Goal: Task Accomplishment & Management: Complete application form

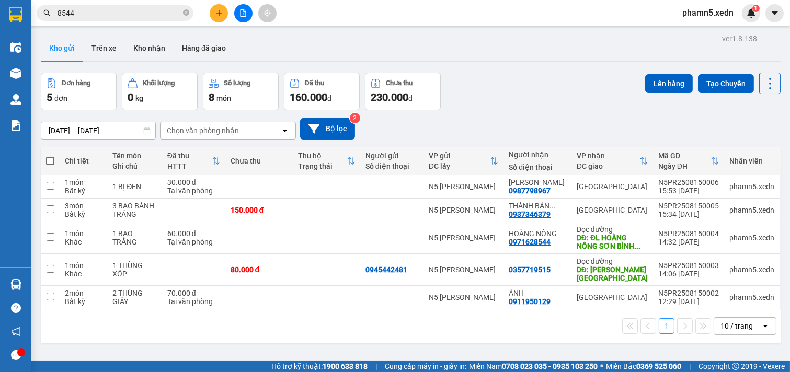
click at [220, 17] on button at bounding box center [219, 13] width 18 height 18
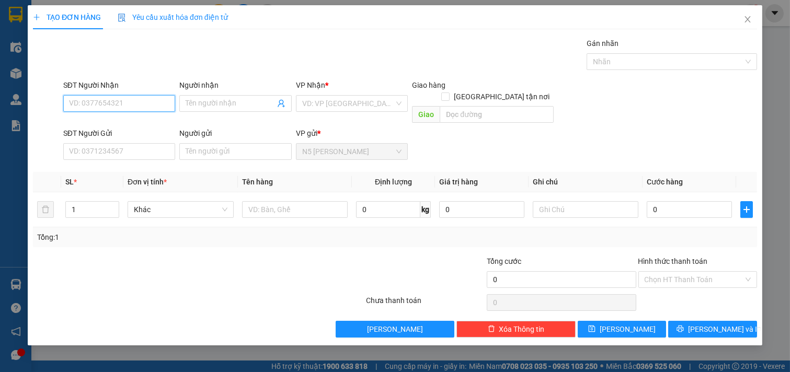
click at [106, 97] on input "SĐT Người Nhận" at bounding box center [119, 103] width 112 height 17
click at [103, 140] on div "0706301998 - XUÂN" at bounding box center [120, 141] width 100 height 12
type input "0706301998"
type input "XUÂN"
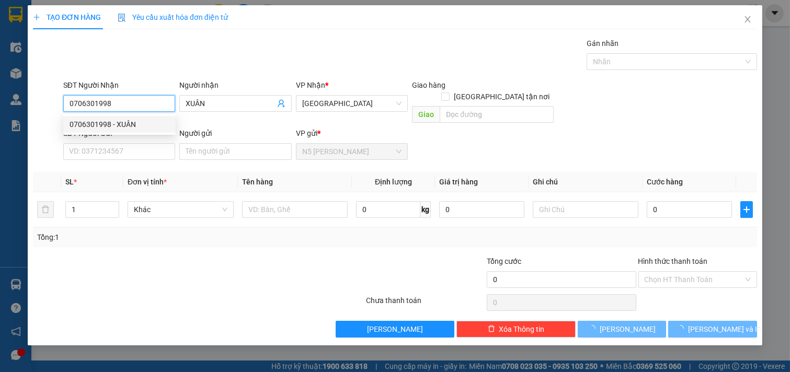
type input "40.000"
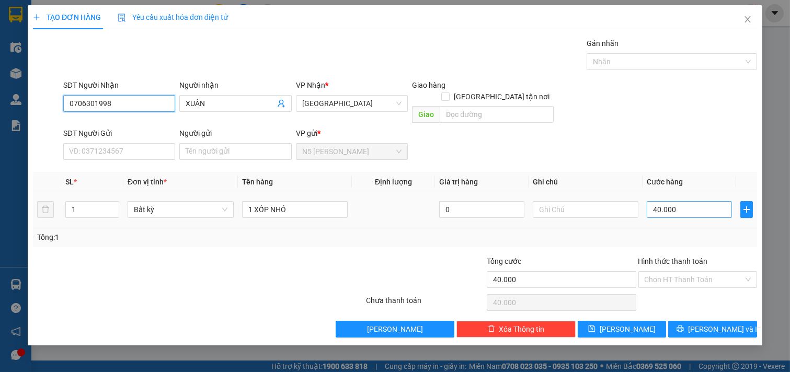
type input "0706301998"
click at [703, 201] on input "40.000" at bounding box center [689, 209] width 85 height 17
type input "5"
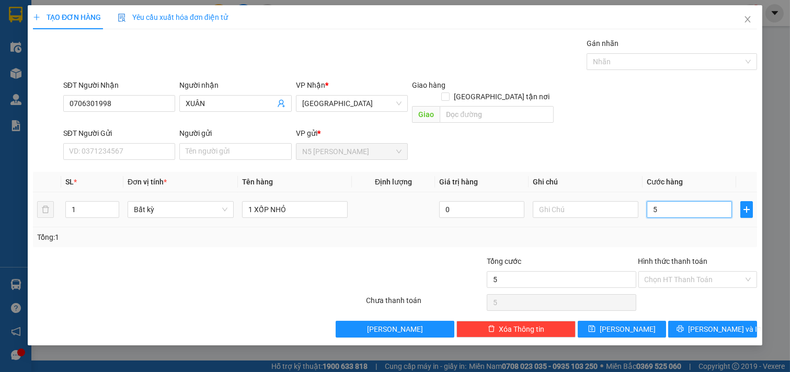
type input "50"
type input "50.000"
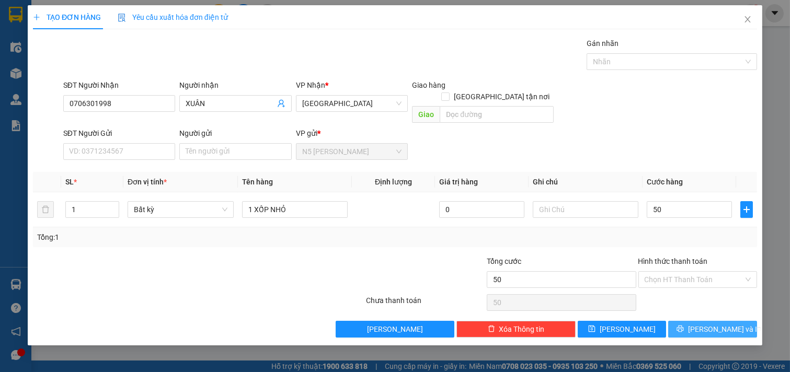
type input "50.000"
click at [712, 324] on span "[PERSON_NAME] và In" at bounding box center [724, 330] width 73 height 12
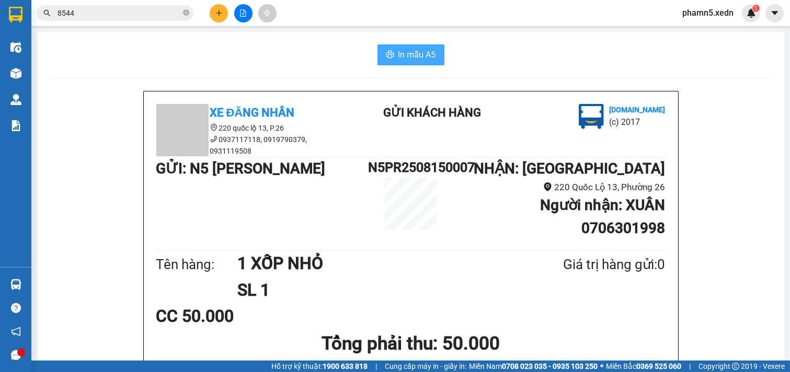
click at [406, 55] on span "In mẫu A5" at bounding box center [418, 54] width 38 height 13
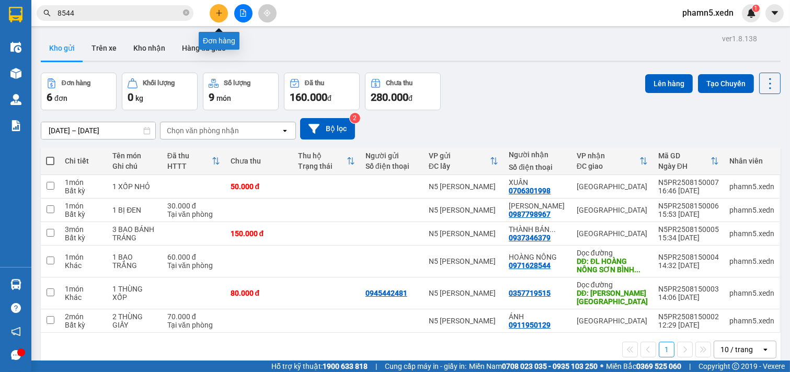
click at [218, 12] on icon "plus" at bounding box center [218, 12] width 7 height 7
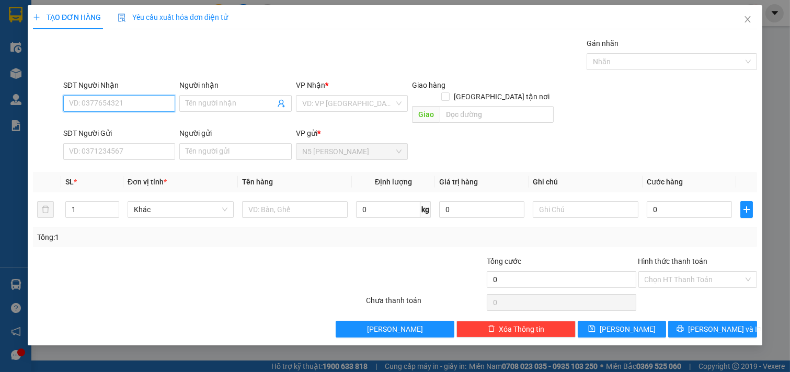
click at [136, 106] on input "SĐT Người Nhận" at bounding box center [119, 103] width 112 height 17
type input "0792747479"
click at [105, 128] on div "0792747479 - TRANG" at bounding box center [120, 125] width 100 height 12
type input "TRANG"
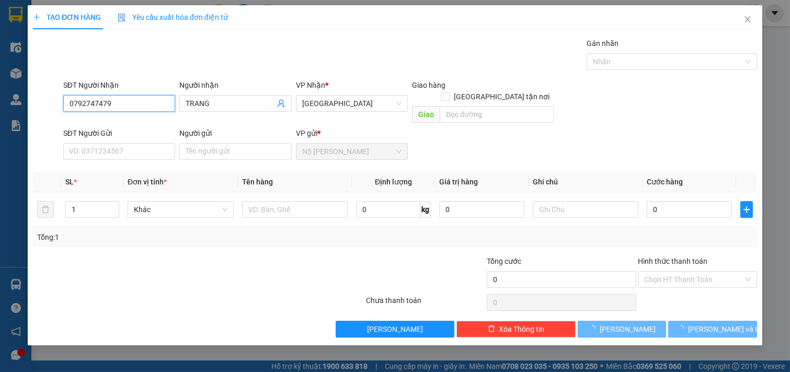
type input "30.000"
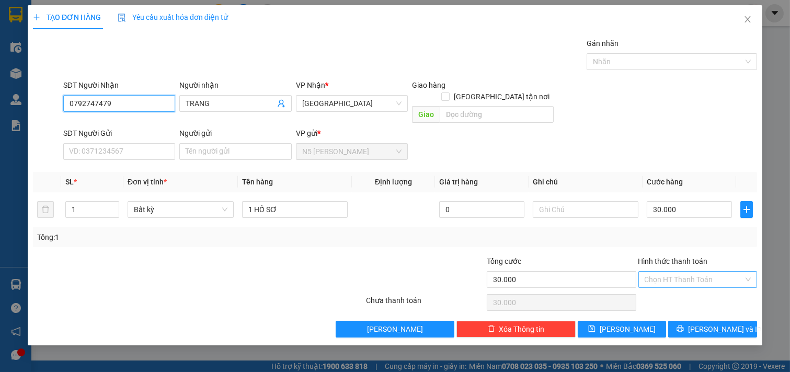
type input "0792747479"
click at [701, 272] on input "Hình thức thanh toán" at bounding box center [694, 280] width 99 height 16
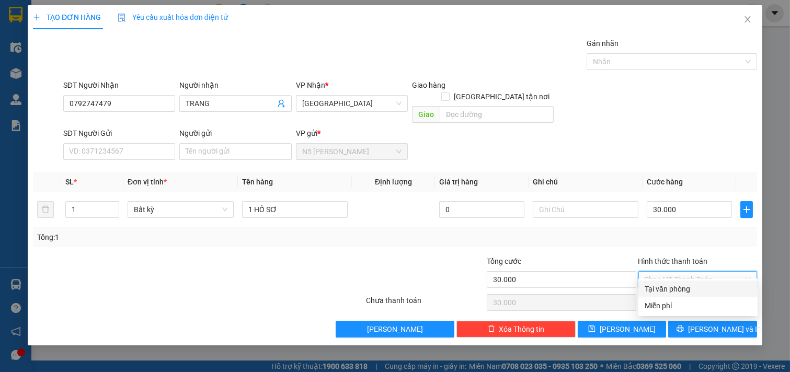
click at [684, 288] on div "Tại văn phòng" at bounding box center [698, 289] width 107 height 12
type input "0"
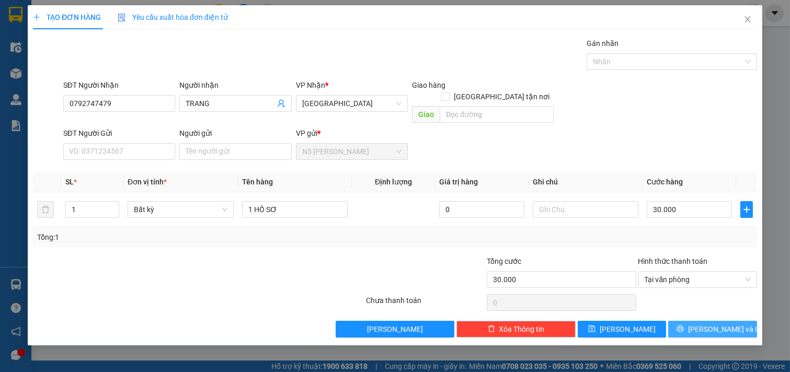
click at [684, 326] on icon "printer" at bounding box center [680, 329] width 7 height 7
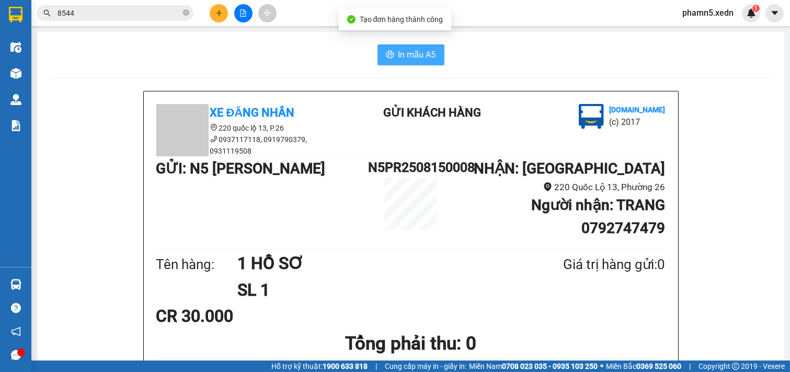
click at [403, 53] on span "In mẫu A5" at bounding box center [418, 54] width 38 height 13
